Goal: Transaction & Acquisition: Purchase product/service

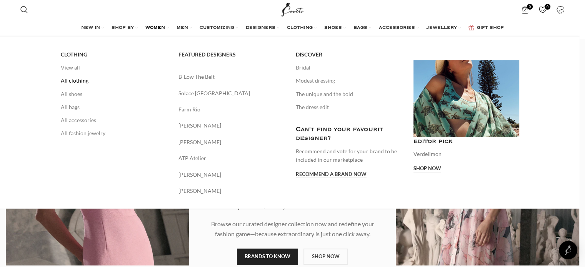
click at [75, 83] on link "All clothing" at bounding box center [114, 80] width 106 height 13
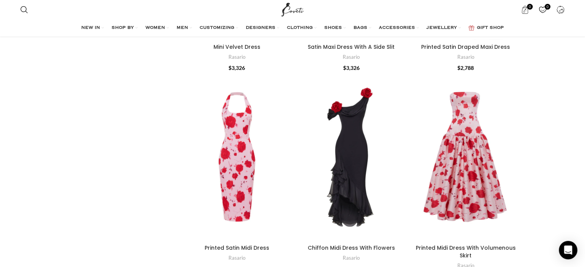
scroll to position [2269, 0]
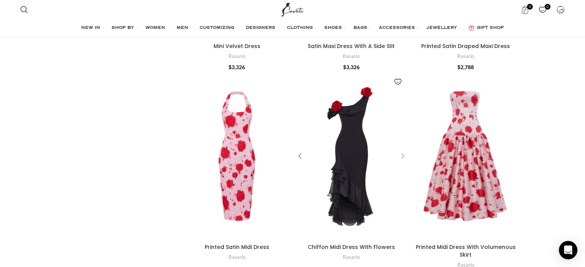
click at [402, 151] on div "Chiffon Midi Dress With Flowers" at bounding box center [402, 157] width 12 height 12
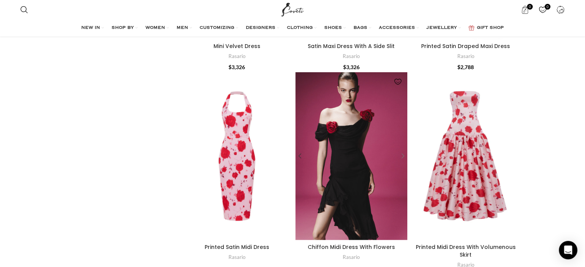
click at [402, 151] on div "Chiffon Midi Dress With Flowers" at bounding box center [402, 157] width 12 height 12
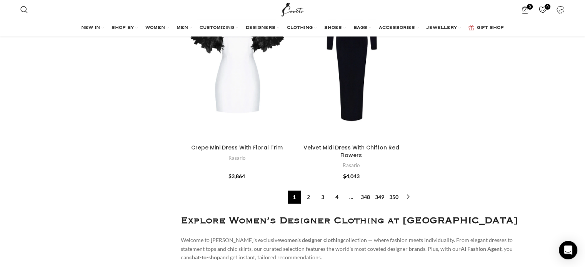
scroll to position [3462, 0]
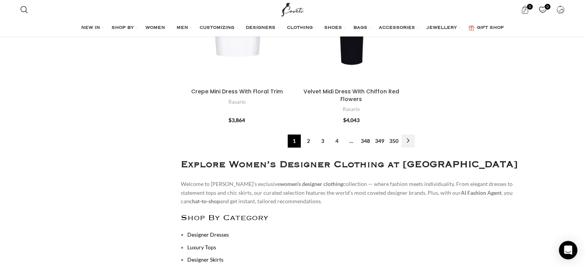
click at [409, 135] on link "→" at bounding box center [408, 141] width 13 height 13
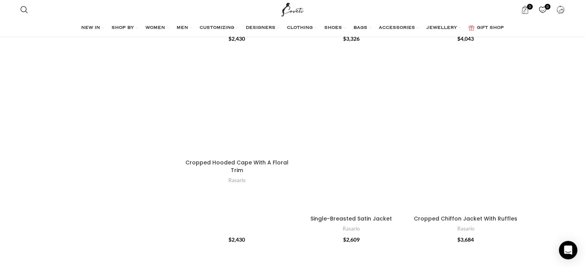
scroll to position [462, 0]
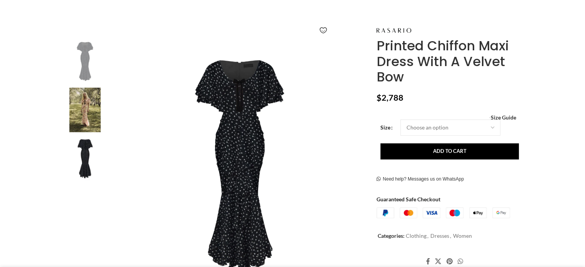
click at [234, 115] on img at bounding box center [239, 166] width 255 height 255
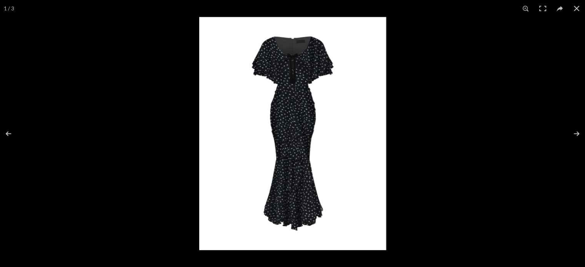
click at [330, 118] on img at bounding box center [292, 133] width 187 height 233
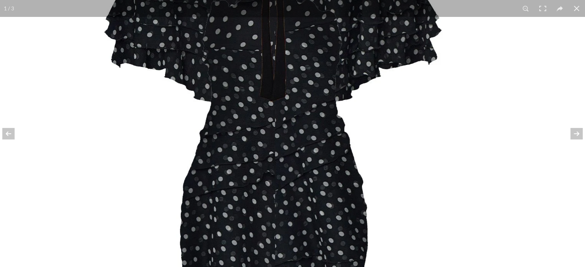
drag, startPoint x: 218, startPoint y: 57, endPoint x: 291, endPoint y: 190, distance: 152.3
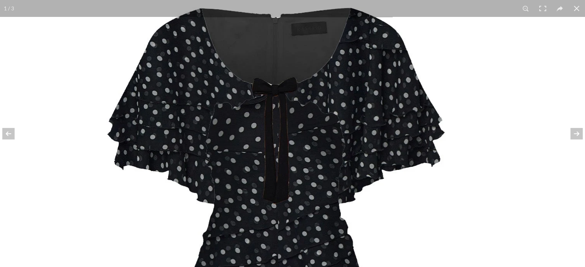
drag, startPoint x: 303, startPoint y: 77, endPoint x: 306, endPoint y: 184, distance: 107.4
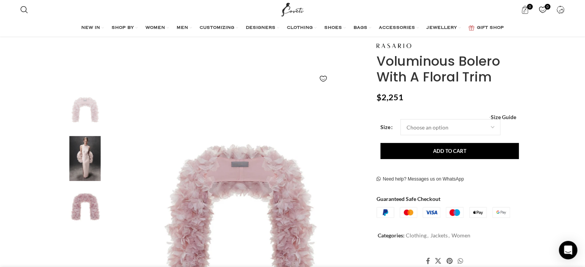
scroll to position [77, 0]
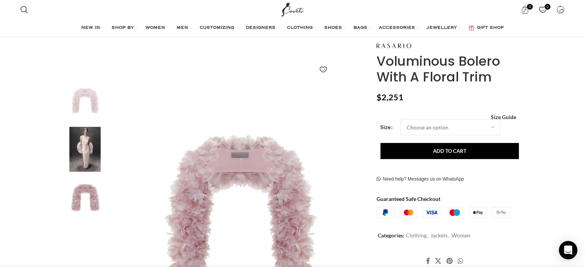
click at [85, 148] on img "2 / 3" at bounding box center [85, 149] width 47 height 45
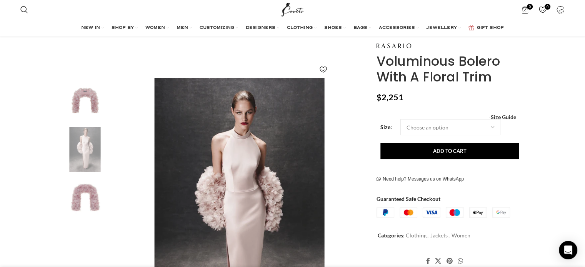
scroll to position [0, 162]
